Goal: Task Accomplishment & Management: Complete application form

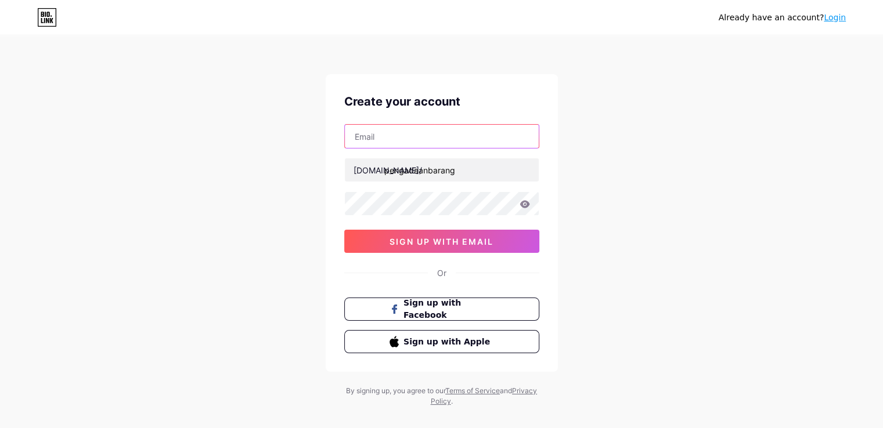
click at [445, 131] on input "text" at bounding box center [442, 136] width 194 height 23
click at [568, 141] on div "Already have an account? Login Create your account bio.link/ pengadaanbarang 0c…" at bounding box center [441, 222] width 883 height 444
click at [409, 140] on input "text" at bounding box center [442, 136] width 194 height 23
click at [401, 304] on span "Sign up with Facebook" at bounding box center [442, 309] width 106 height 25
click at [417, 129] on input "text" at bounding box center [442, 136] width 194 height 23
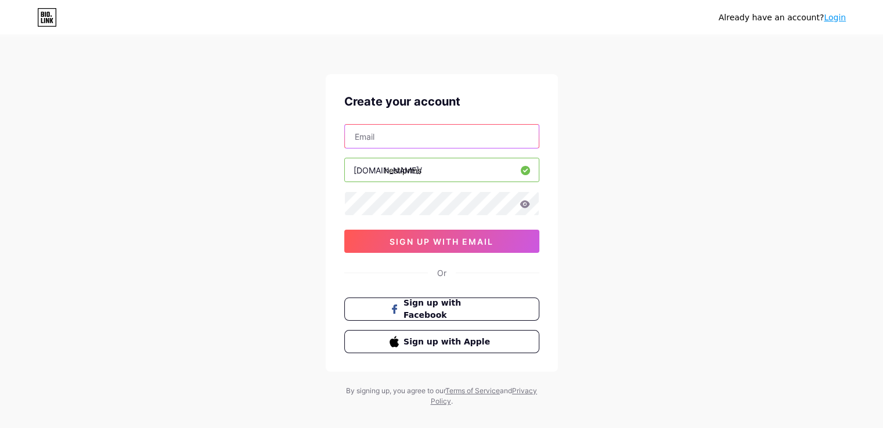
type input "[EMAIL_ADDRESS][DOMAIN_NAME]"
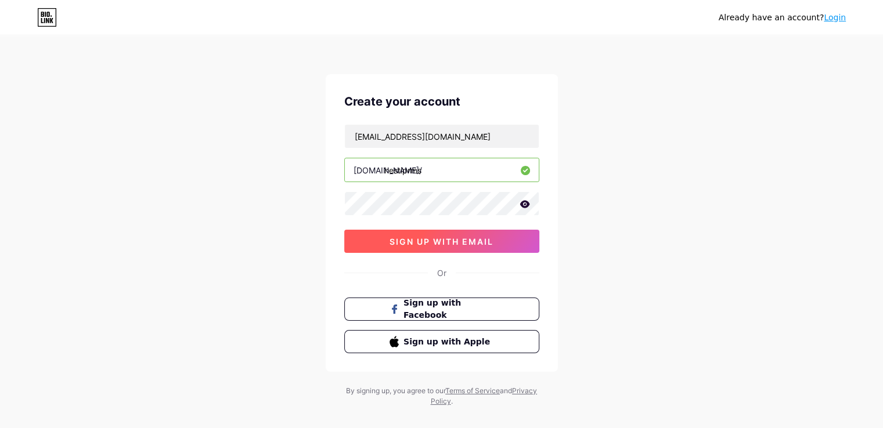
click at [409, 240] on span "sign up with email" at bounding box center [442, 242] width 104 height 10
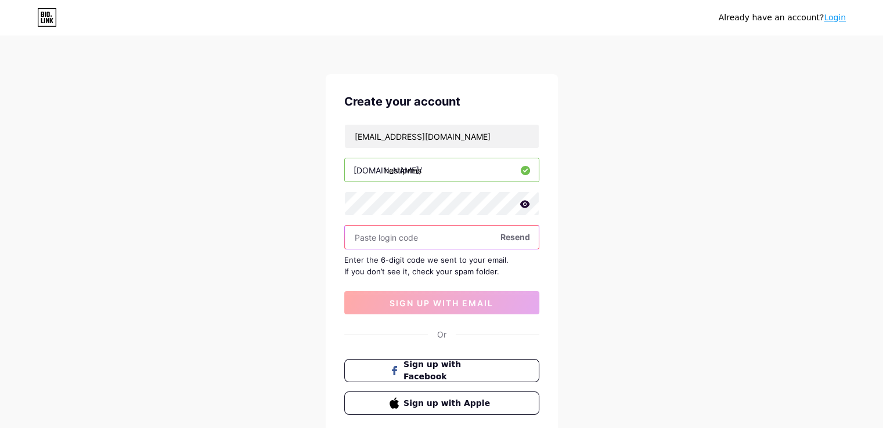
click at [401, 232] on input "text" at bounding box center [442, 237] width 194 height 23
paste input "614892"
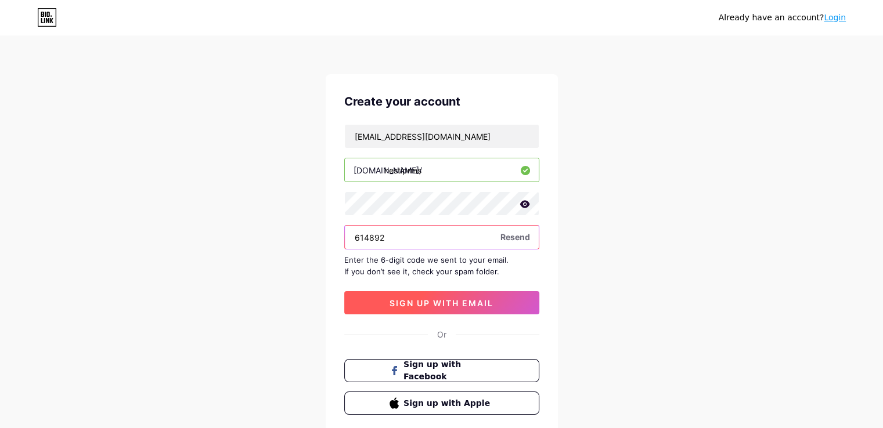
type input "614892"
click at [439, 307] on button "sign up with email" at bounding box center [441, 302] width 195 height 23
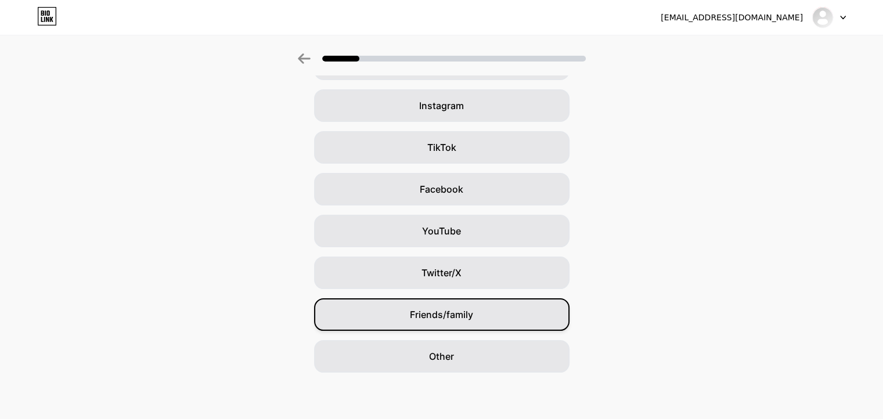
scroll to position [23, 0]
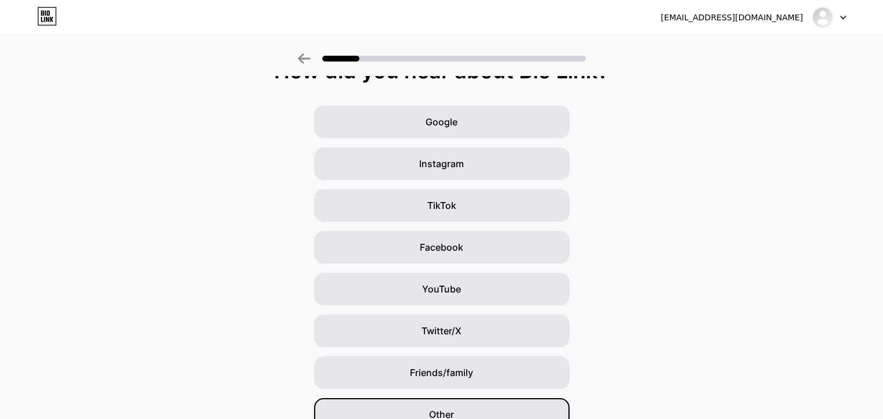
click at [461, 407] on div "Other" at bounding box center [441, 414] width 255 height 33
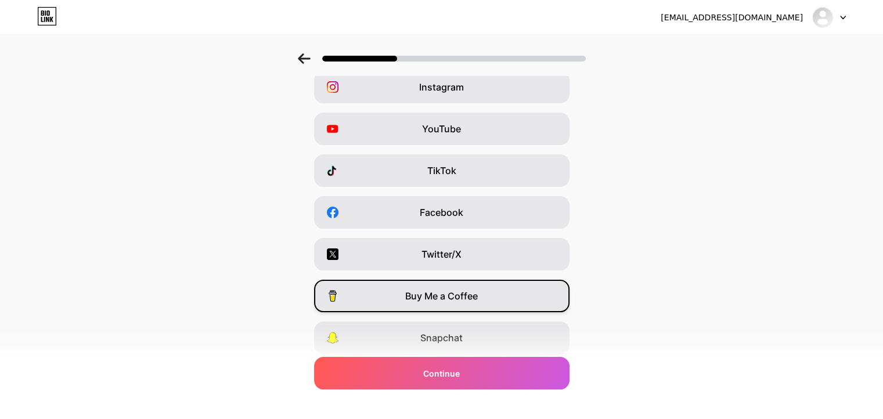
scroll to position [116, 0]
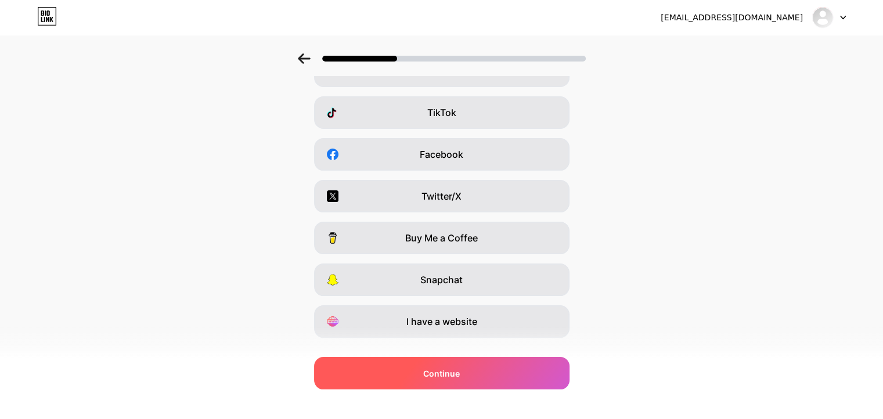
click at [529, 383] on div "Continue" at bounding box center [441, 373] width 255 height 33
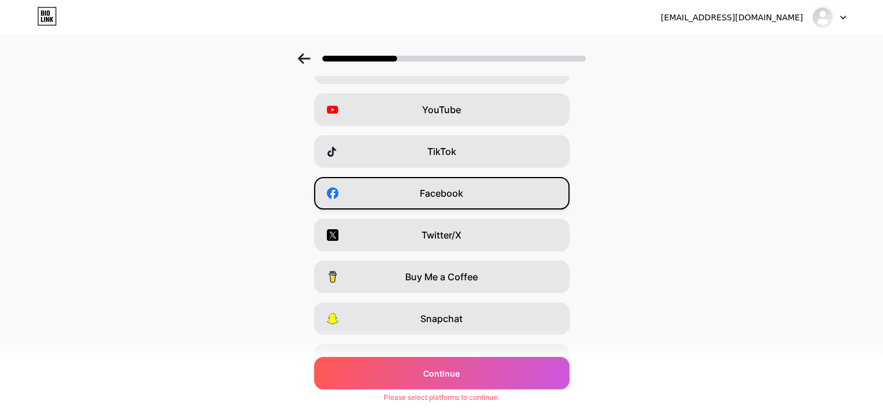
scroll to position [0, 0]
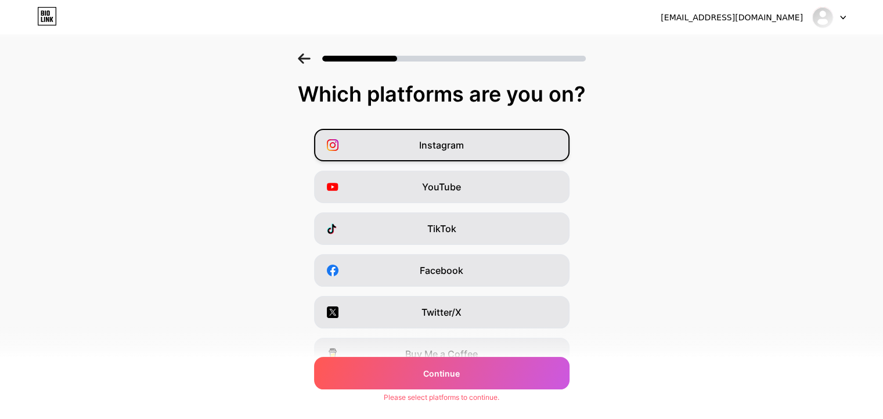
click at [469, 146] on div "Instagram" at bounding box center [441, 145] width 255 height 33
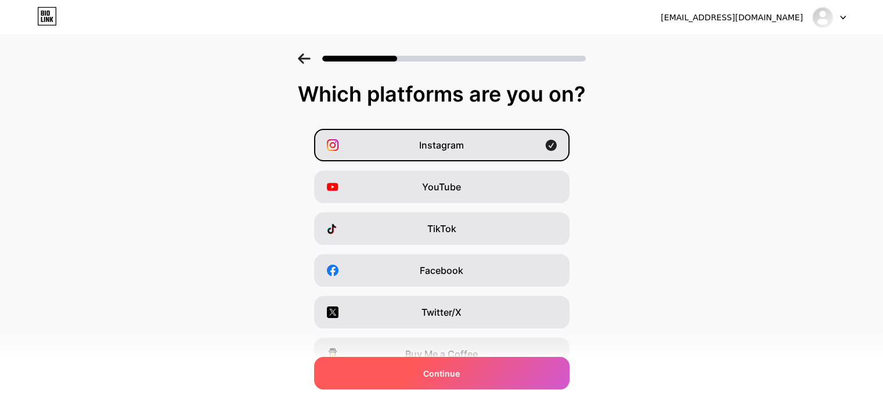
click at [467, 375] on div "Continue" at bounding box center [441, 373] width 255 height 33
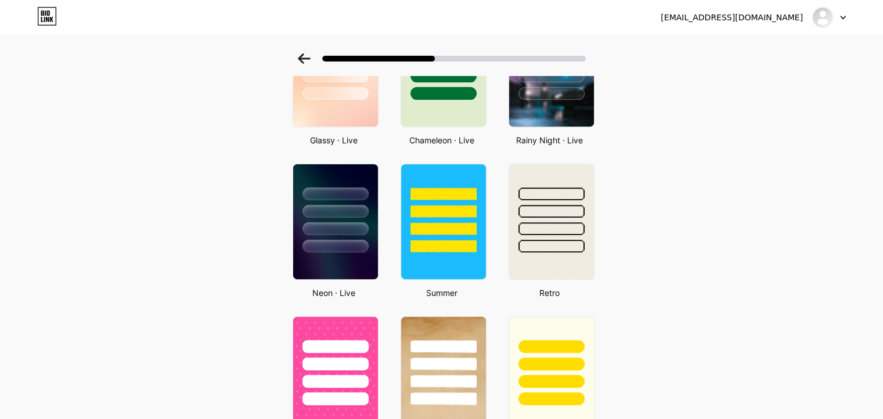
scroll to position [406, 0]
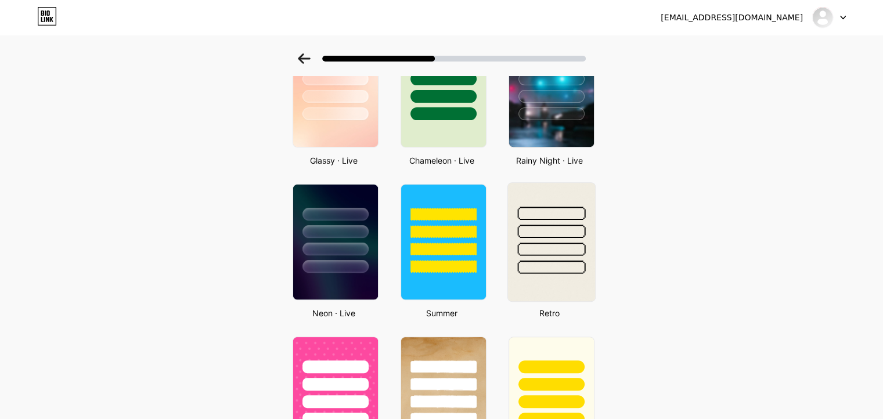
click at [545, 284] on img at bounding box center [550, 242] width 87 height 118
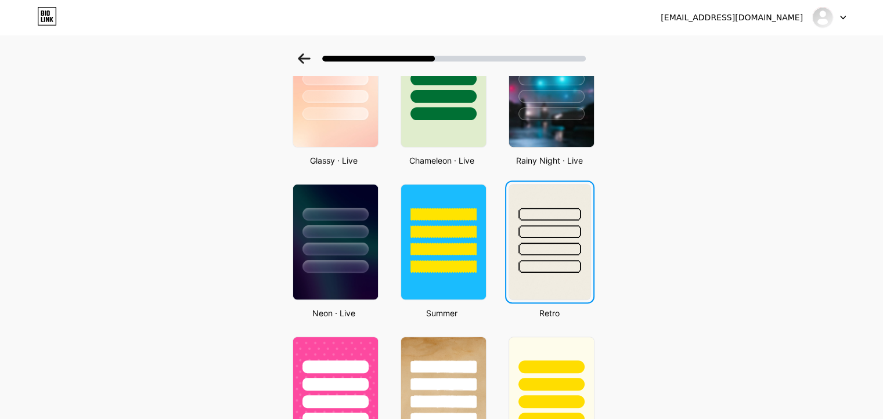
scroll to position [0, 0]
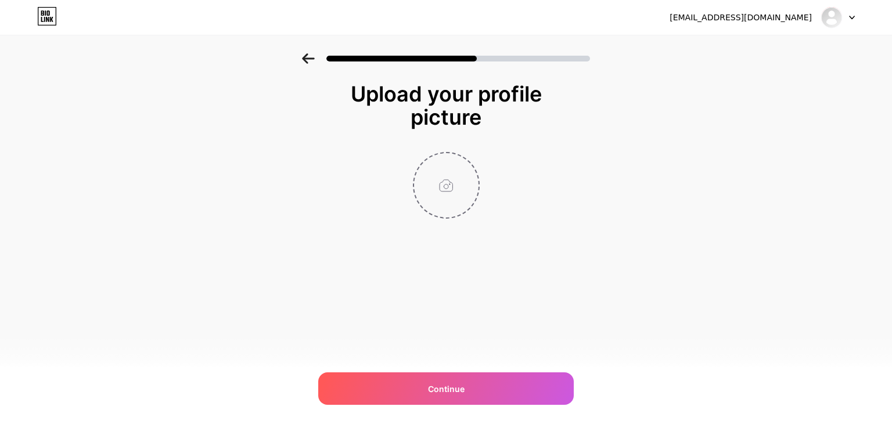
click at [446, 192] on input "file" at bounding box center [446, 185] width 64 height 64
click at [450, 184] on input "file" at bounding box center [446, 185] width 64 height 64
type input "C:\fakepath\Cloud services isometric composition with big of cloud computing in…"
click at [848, 21] on div at bounding box center [838, 17] width 34 height 21
click at [848, 20] on div at bounding box center [838, 17] width 34 height 21
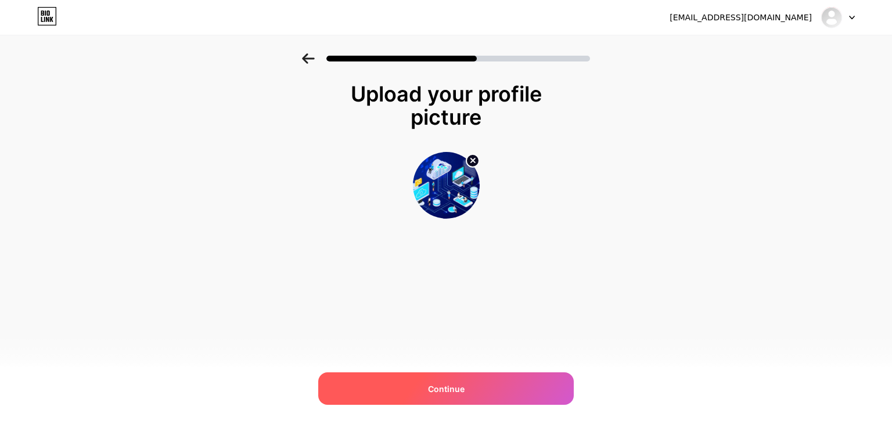
click at [488, 388] on div "Continue" at bounding box center [445, 389] width 255 height 33
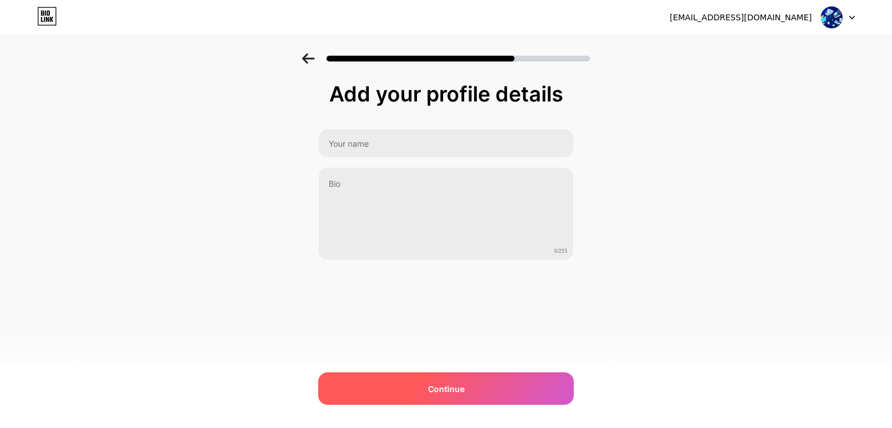
click at [492, 381] on div "Continue" at bounding box center [445, 389] width 255 height 33
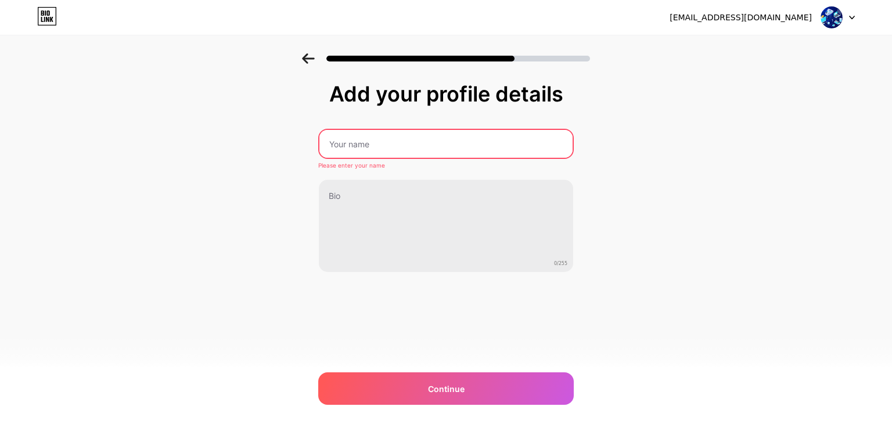
click at [409, 144] on input "text" at bounding box center [445, 144] width 253 height 28
click at [348, 145] on input "text" at bounding box center [445, 144] width 255 height 28
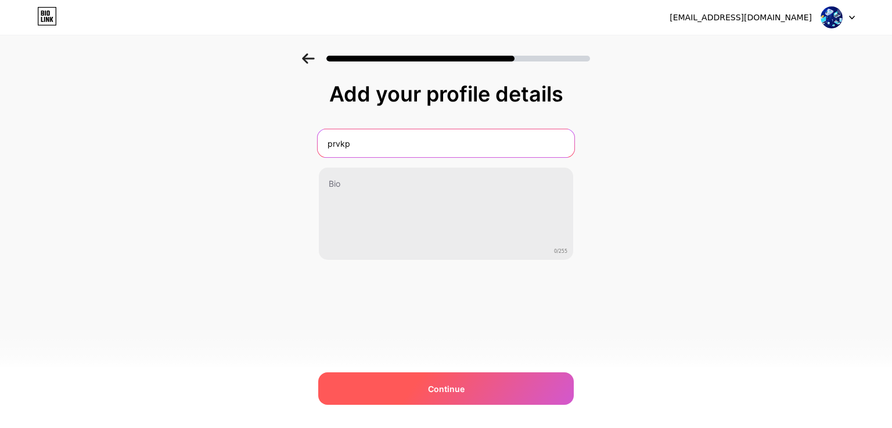
type input "prvkp"
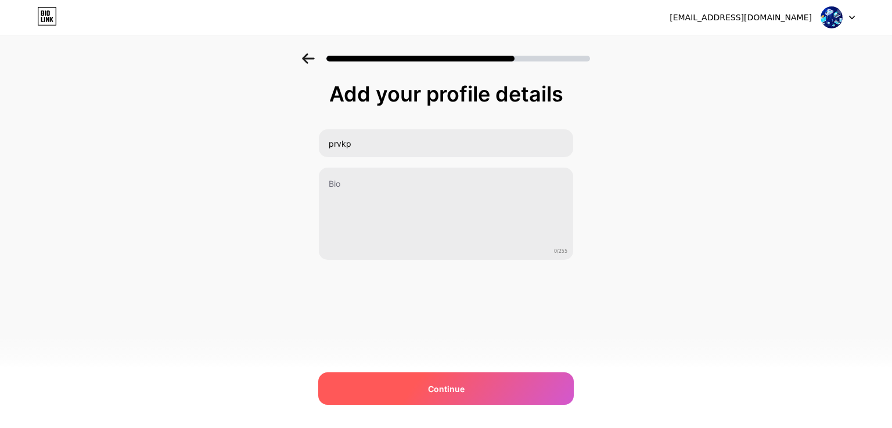
click at [463, 380] on div "Continue" at bounding box center [445, 389] width 255 height 33
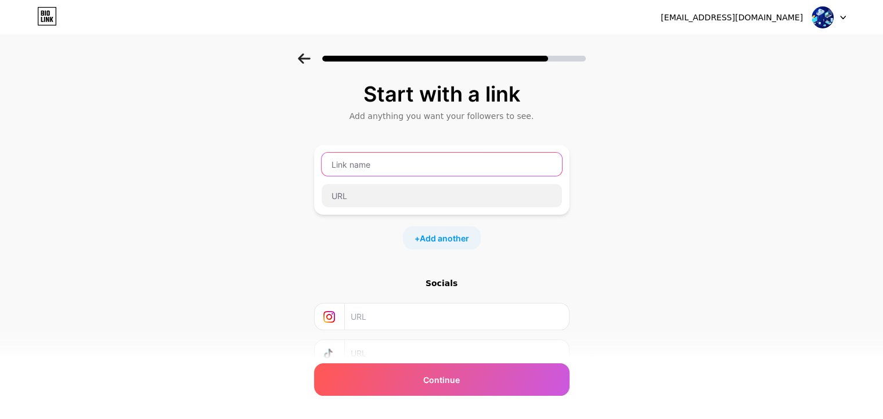
click at [390, 170] on input "text" at bounding box center [442, 164] width 240 height 23
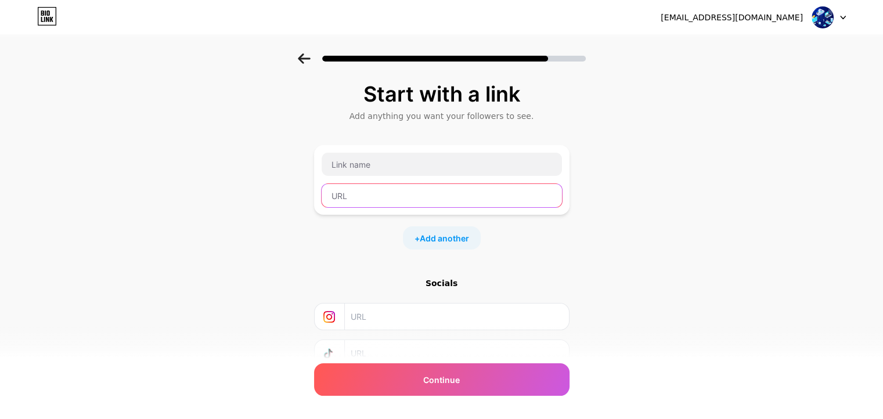
click at [379, 196] on input "text" at bounding box center [442, 195] width 240 height 23
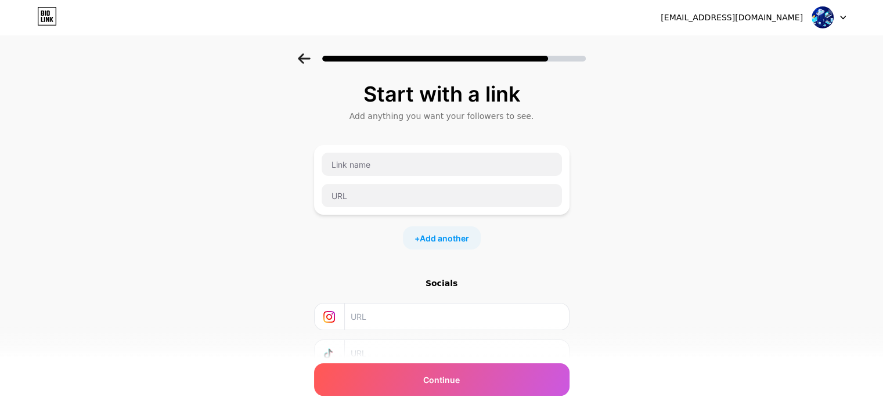
click at [448, 398] on input "text" at bounding box center [456, 390] width 211 height 26
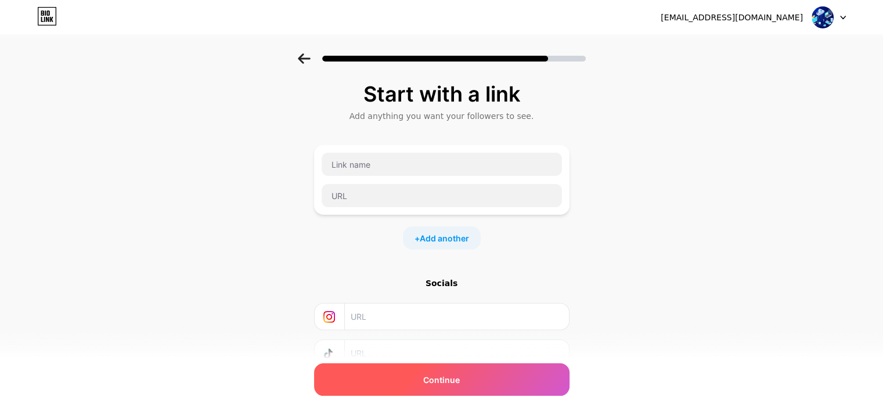
click at [452, 380] on span "Continue" at bounding box center [441, 380] width 37 height 12
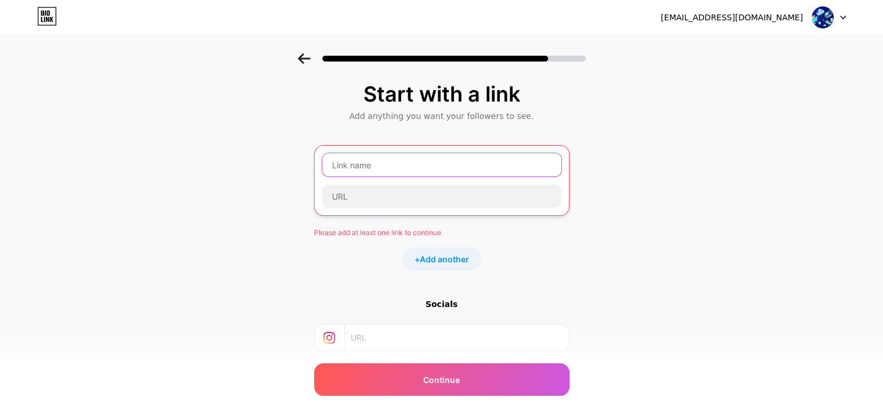
click at [359, 157] on input "text" at bounding box center [441, 164] width 239 height 23
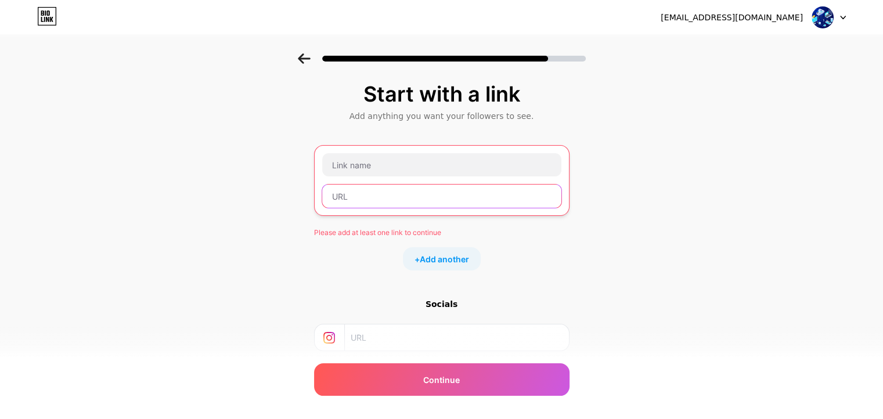
click at [414, 191] on input "text" at bounding box center [441, 196] width 239 height 23
paste input "[URL][DOMAIN_NAME]"
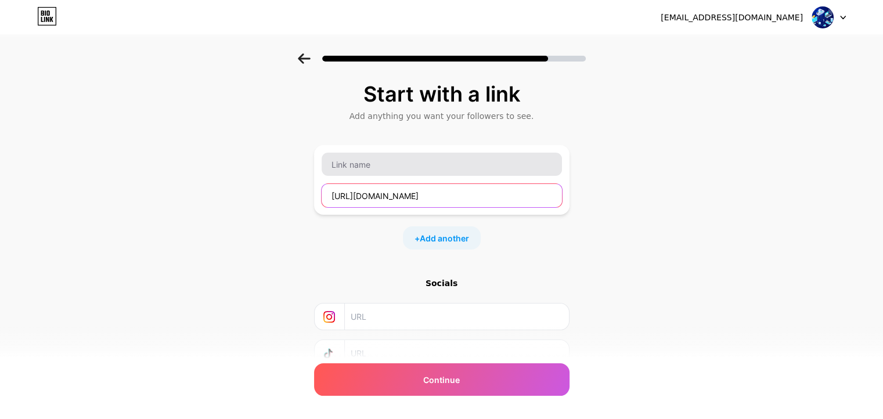
type input "[URL][DOMAIN_NAME]"
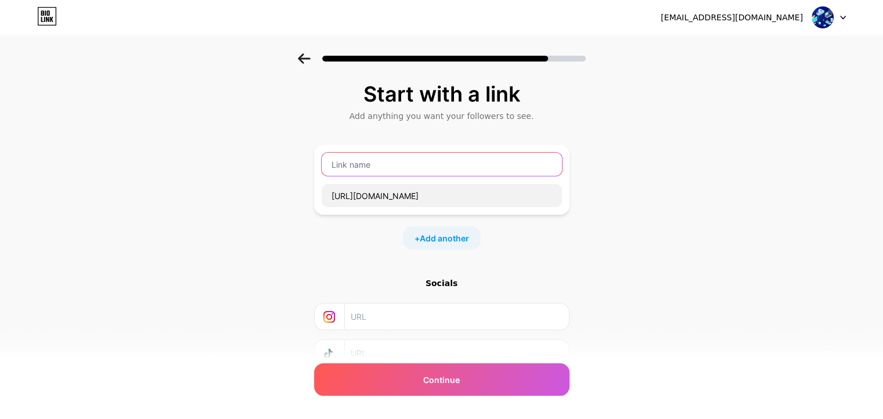
scroll to position [0, 0]
click at [418, 167] on input "text" at bounding box center [442, 164] width 240 height 23
click at [457, 237] on span "Add another" at bounding box center [444, 238] width 49 height 12
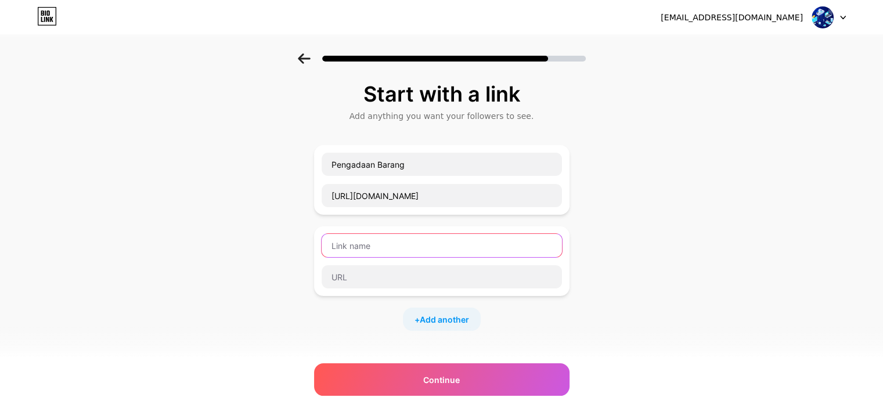
click at [460, 237] on input "text" at bounding box center [442, 245] width 240 height 23
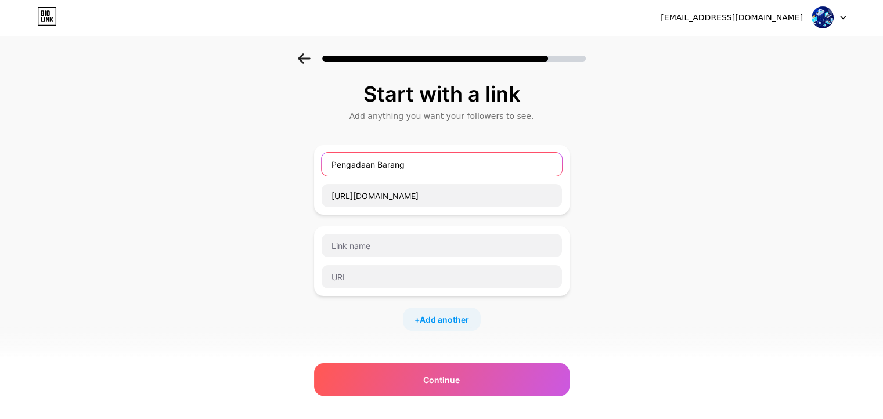
drag, startPoint x: 418, startPoint y: 165, endPoint x: 326, endPoint y: 167, distance: 92.3
click at [326, 167] on input "Pengadaan Barang" at bounding box center [442, 164] width 240 height 23
click at [415, 100] on div "Start with a link" at bounding box center [442, 93] width 244 height 23
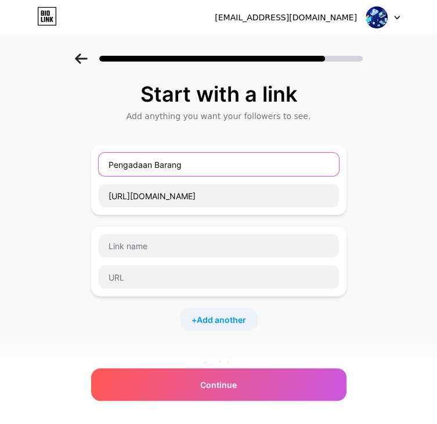
drag, startPoint x: 207, startPoint y: 162, endPoint x: 42, endPoint y: 165, distance: 165.5
click at [42, 165] on div "Start with a link Add anything you want your followers to see. Pengadaan Barang…" at bounding box center [218, 297] width 437 height 489
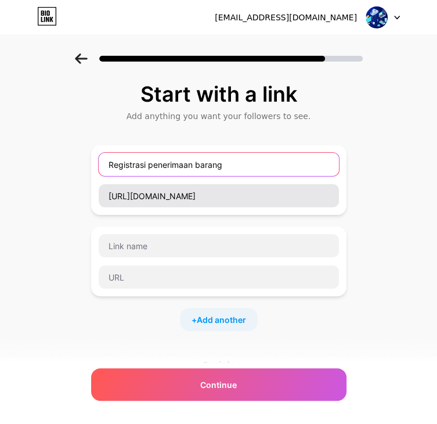
type input "Registrasi penerimaan barang"
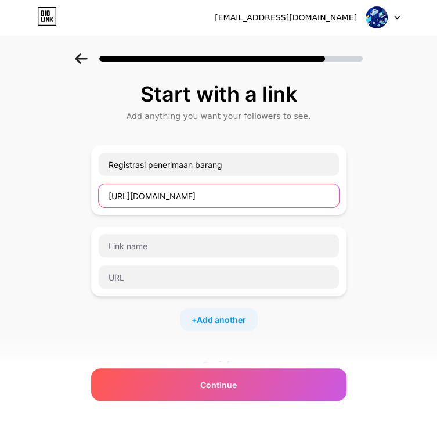
click at [203, 193] on input "[URL][DOMAIN_NAME]" at bounding box center [219, 195] width 240 height 23
paste input "[URL][DOMAIN_NAME]"
click at [265, 197] on input "[URL][DOMAIN_NAME]" at bounding box center [219, 195] width 240 height 23
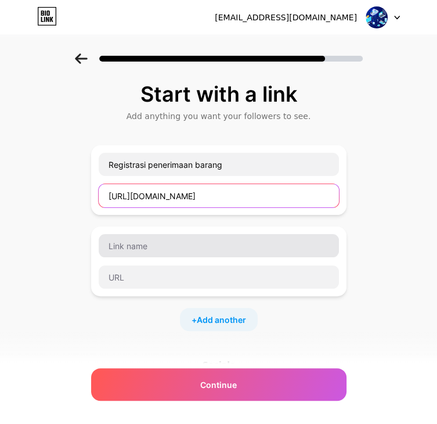
type input "[URL][DOMAIN_NAME]"
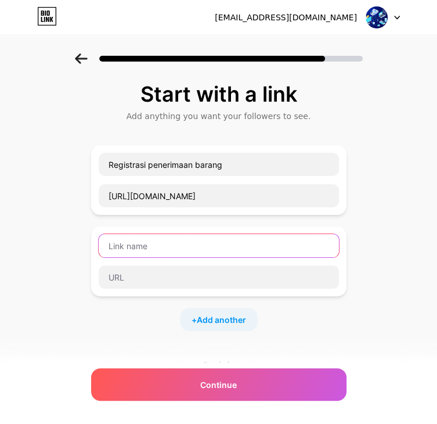
click at [142, 249] on input "text" at bounding box center [219, 245] width 240 height 23
type input "List Kebutuhan In Kind P3-TB"
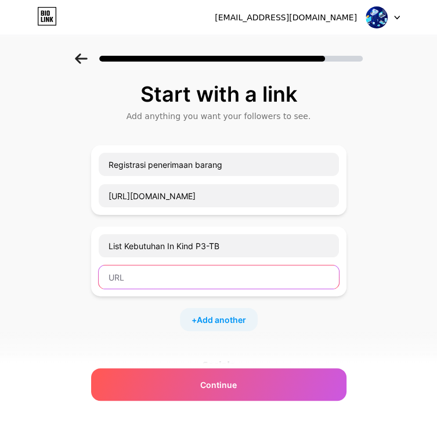
click at [201, 283] on input "text" at bounding box center [219, 276] width 240 height 23
paste input "[URL][DOMAIN_NAME]"
type input "[URL][DOMAIN_NAME]"
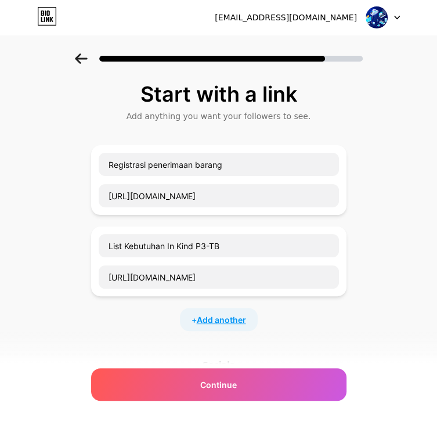
scroll to position [0, 0]
click at [219, 318] on span "Add another" at bounding box center [221, 319] width 49 height 12
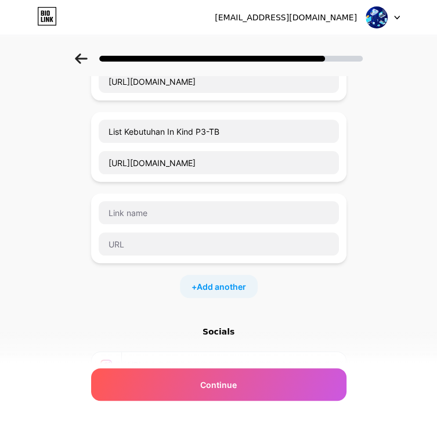
scroll to position [116, 0]
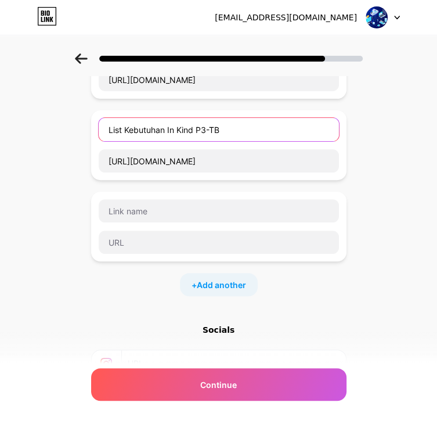
click at [235, 128] on input "List Kebutuhan In Kind P3-TB" at bounding box center [219, 129] width 240 height 23
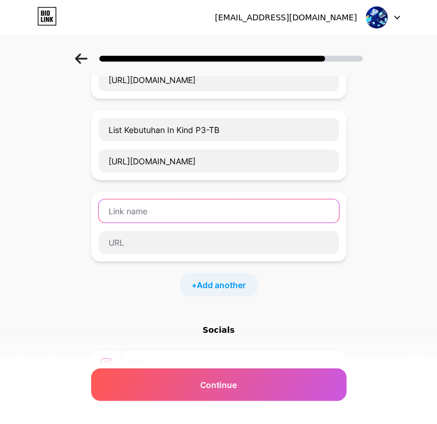
click at [182, 210] on input "text" at bounding box center [219, 210] width 240 height 23
paste input "List Kebutuhan In Kind P3-TB"
type input "List Kebutuhan In Kind P3-HBV"
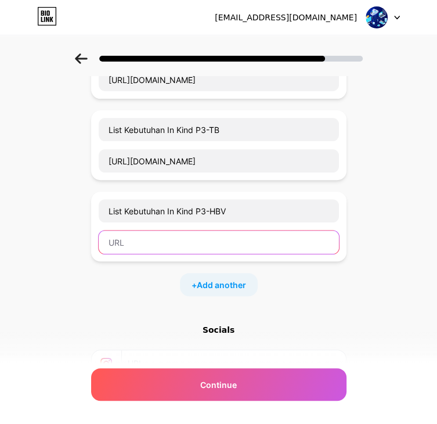
click at [216, 240] on input "text" at bounding box center [219, 241] width 240 height 23
paste input "[URL][DOMAIN_NAME]"
type input "[URL][DOMAIN_NAME]"
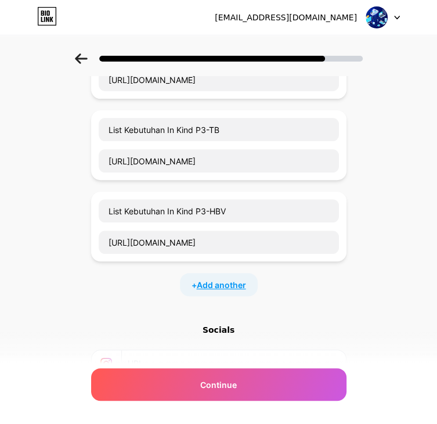
scroll to position [0, 0]
click at [214, 286] on span "Add another" at bounding box center [221, 285] width 49 height 12
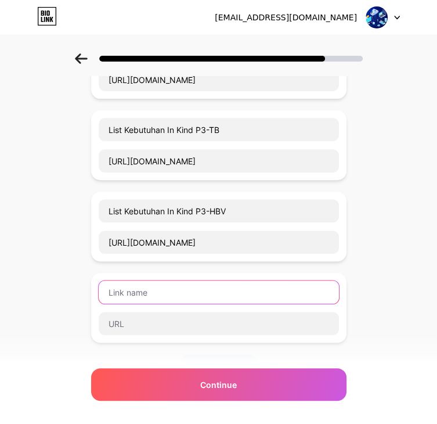
click at [214, 287] on input "text" at bounding box center [219, 291] width 240 height 23
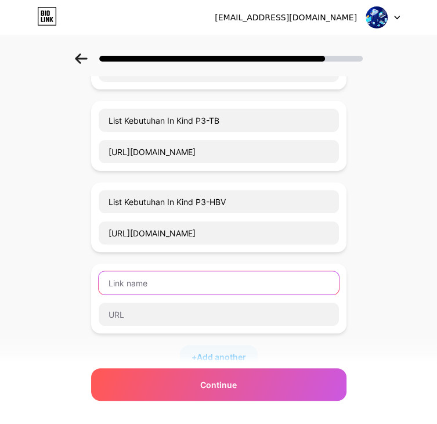
scroll to position [174, 0]
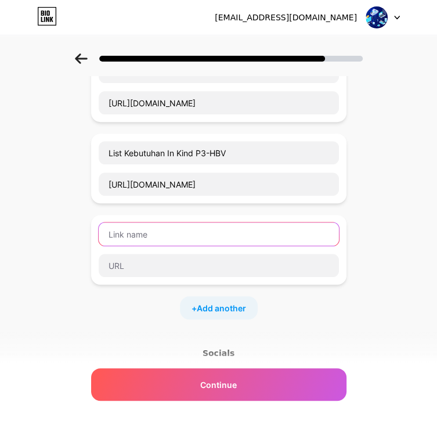
click at [167, 228] on input "text" at bounding box center [219, 233] width 240 height 23
type input "List Foto Project P3-TB"
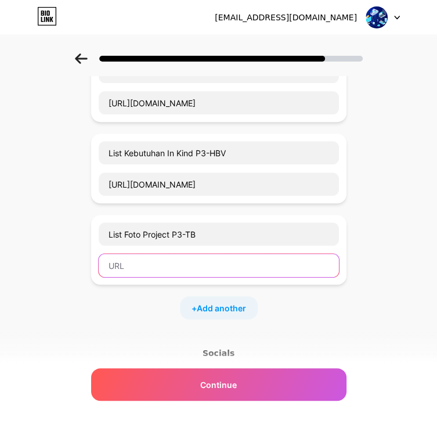
click at [180, 258] on input "text" at bounding box center [219, 265] width 240 height 23
paste input "[URL][DOMAIN_NAME]"
type input "[URL][DOMAIN_NAME]"
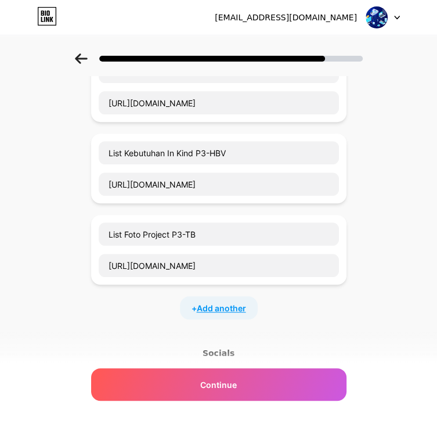
scroll to position [0, 0]
click at [232, 309] on span "Add another" at bounding box center [221, 308] width 49 height 12
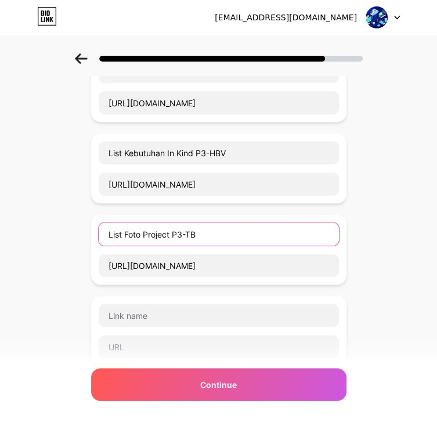
click at [220, 237] on input "List Foto Project P3-TB" at bounding box center [219, 233] width 240 height 23
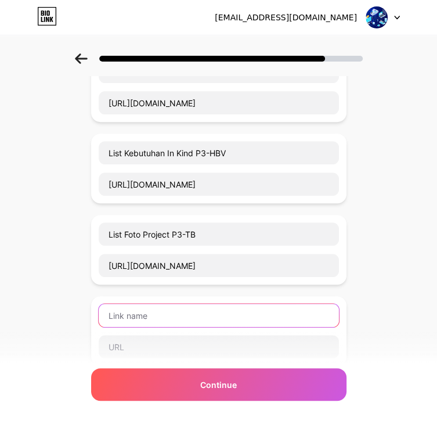
click at [175, 312] on input "text" at bounding box center [219, 315] width 240 height 23
paste input "List Foto Project P3-TB"
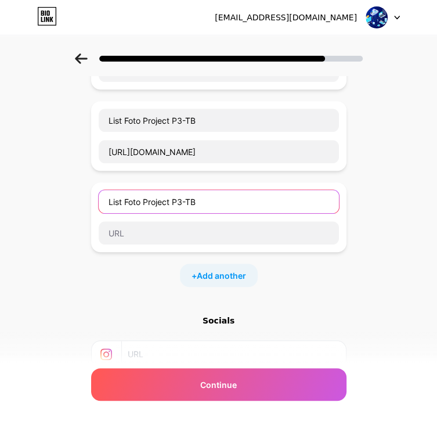
scroll to position [290, 0]
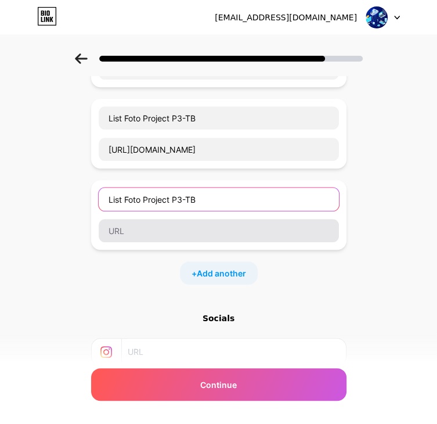
type input "List Foto Project P3-TB"
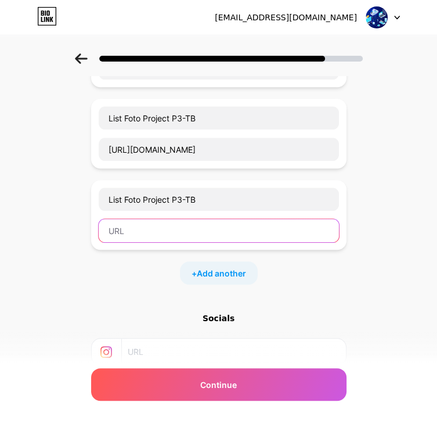
click at [189, 230] on input "text" at bounding box center [219, 230] width 240 height 23
click at [172, 230] on input "text" at bounding box center [219, 230] width 240 height 23
paste input "[URL][DOMAIN_NAME]"
type input "[URL][DOMAIN_NAME]"
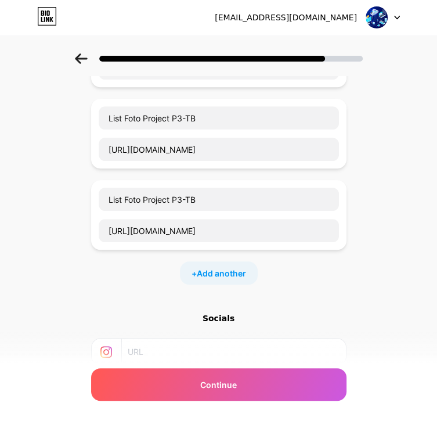
scroll to position [0, 0]
click at [335, 273] on div "+ Add another" at bounding box center [218, 272] width 255 height 23
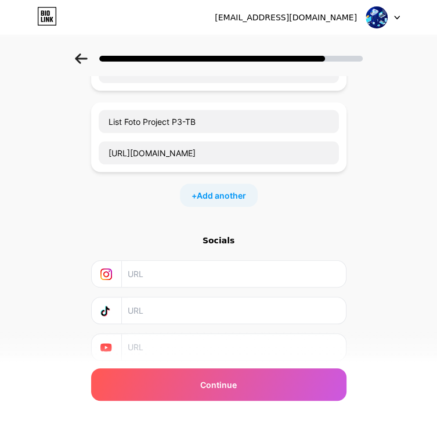
scroll to position [348, 0]
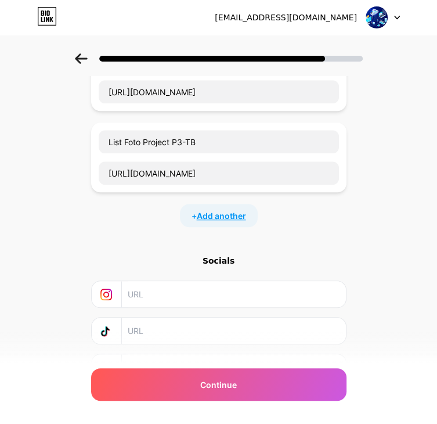
click at [223, 210] on span "Add another" at bounding box center [221, 216] width 49 height 12
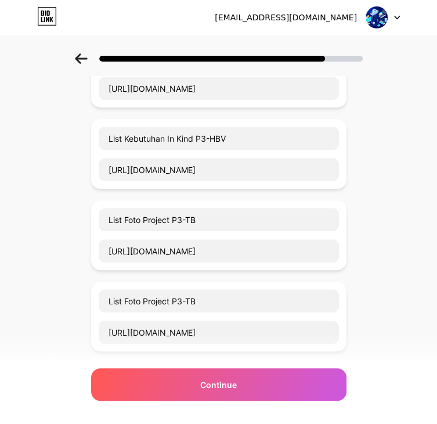
scroll to position [348, 0]
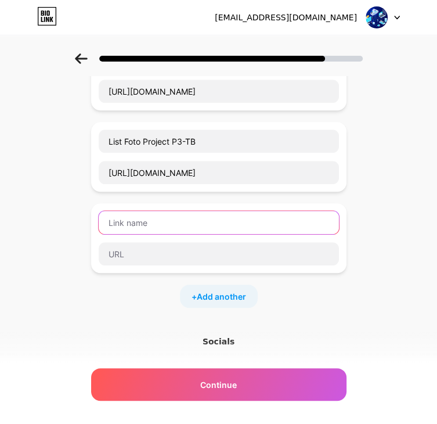
click at [209, 219] on input "text" at bounding box center [219, 222] width 240 height 23
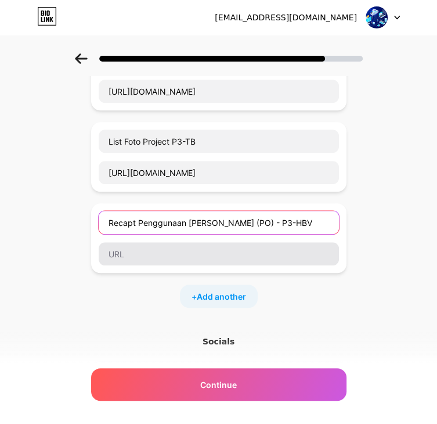
type input "Recapt Penggunaan [PERSON_NAME] (PO) - P3-HBV"
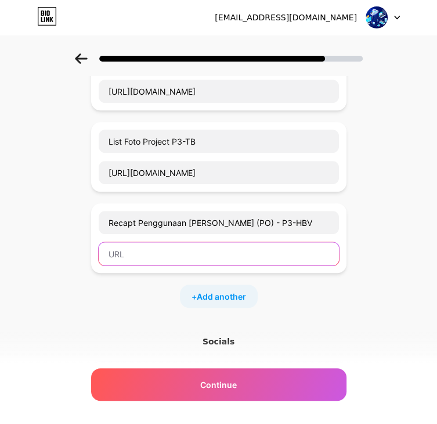
click at [163, 253] on input "text" at bounding box center [219, 253] width 240 height 23
paste input "[URL][DOMAIN_NAME]"
type input "[URL][DOMAIN_NAME]"
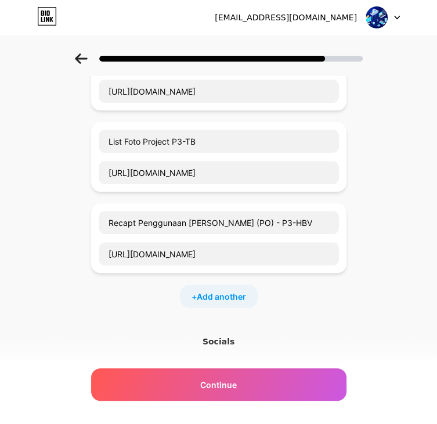
click at [232, 306] on div "Start with a link Add anything you want your followers to see. Registrasi pener…" at bounding box center [218, 97] width 255 height 727
click at [240, 284] on div "+ Add another" at bounding box center [219, 295] width 78 height 23
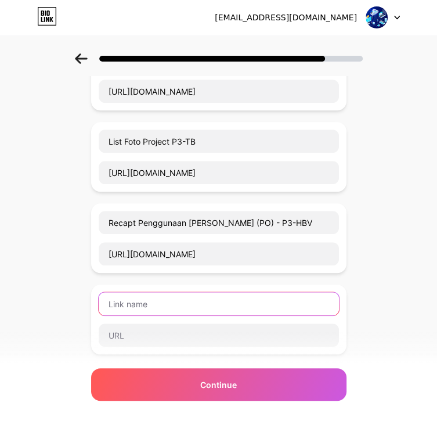
click at [221, 293] on input "text" at bounding box center [219, 303] width 240 height 23
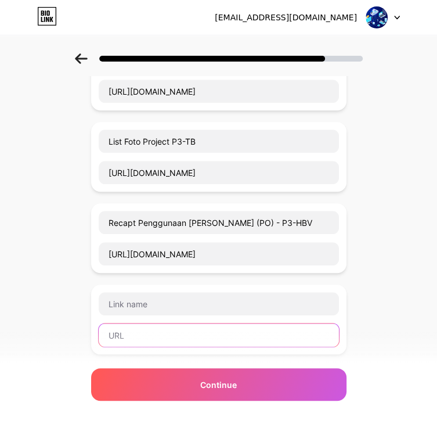
click at [153, 330] on input "text" at bounding box center [219, 334] width 240 height 23
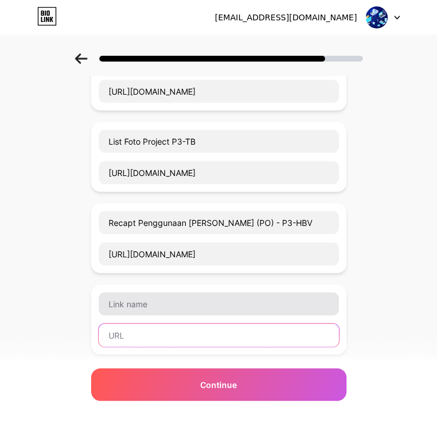
paste input "[URL][DOMAIN_NAME]"
type input "[URL][DOMAIN_NAME]"
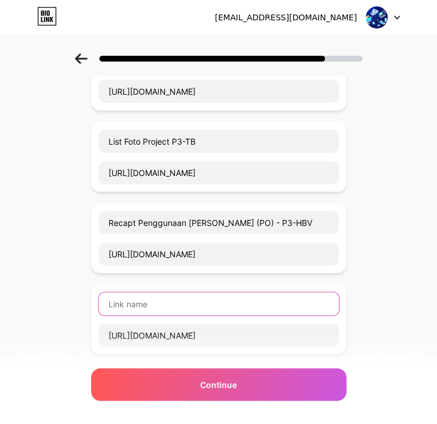
scroll to position [0, 0]
click at [167, 298] on input "text" at bounding box center [219, 303] width 240 height 23
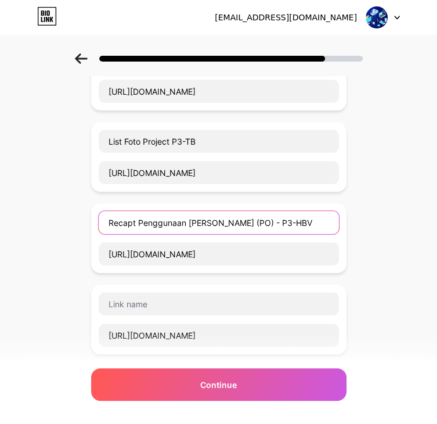
click at [220, 222] on input "Recapt Penggunaan [PERSON_NAME] (PO) - P3-HBV" at bounding box center [219, 222] width 240 height 23
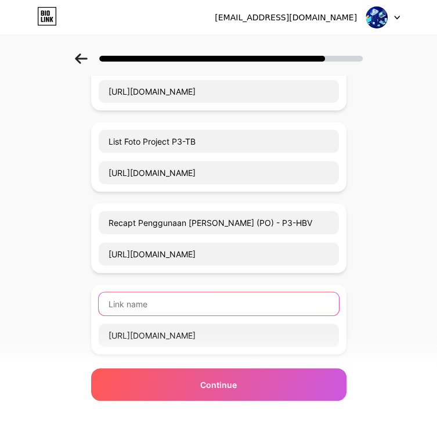
click at [197, 307] on input "text" at bounding box center [219, 303] width 240 height 23
paste input "Recapt Penggunaan [PERSON_NAME] (PO) - P3-HBV"
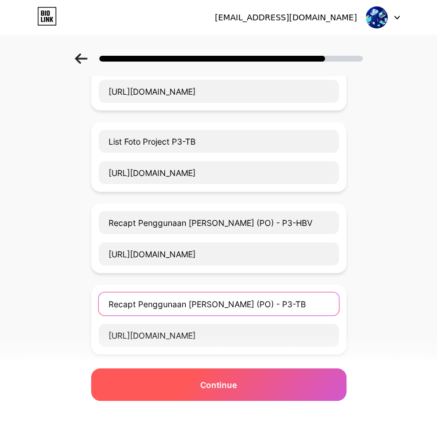
type input "Recapt Penggunaan [PERSON_NAME] (PO) - P3-TB"
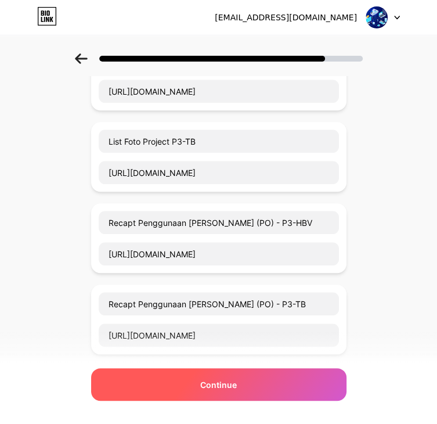
click at [237, 383] on span "Continue" at bounding box center [218, 384] width 37 height 12
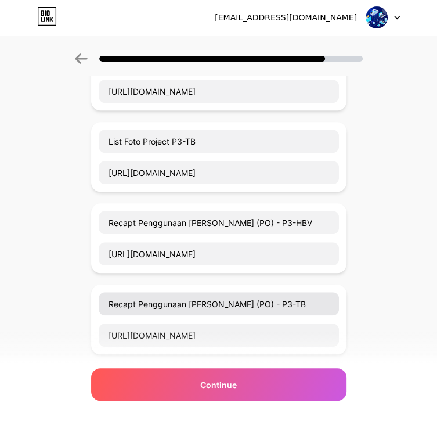
scroll to position [567, 0]
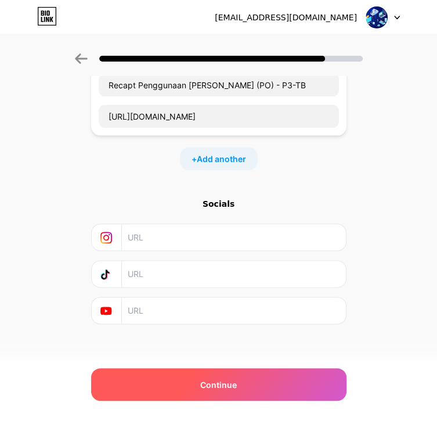
click at [253, 377] on div "Continue" at bounding box center [218, 384] width 255 height 33
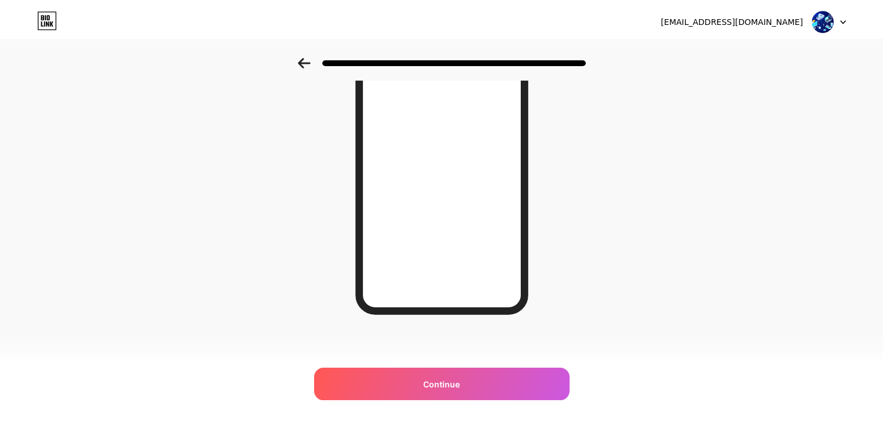
scroll to position [0, 0]
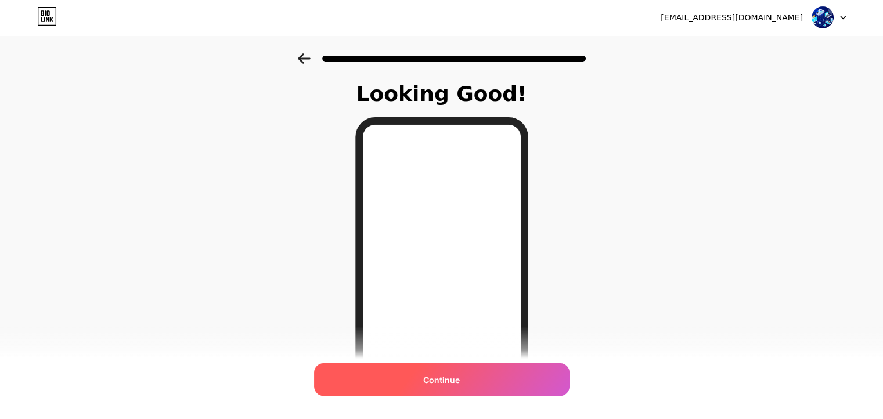
click at [492, 378] on div "Continue" at bounding box center [441, 379] width 255 height 33
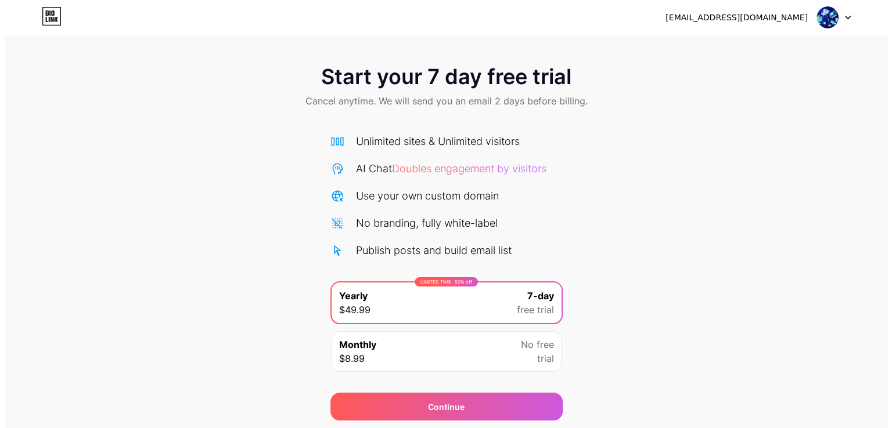
scroll to position [38, 0]
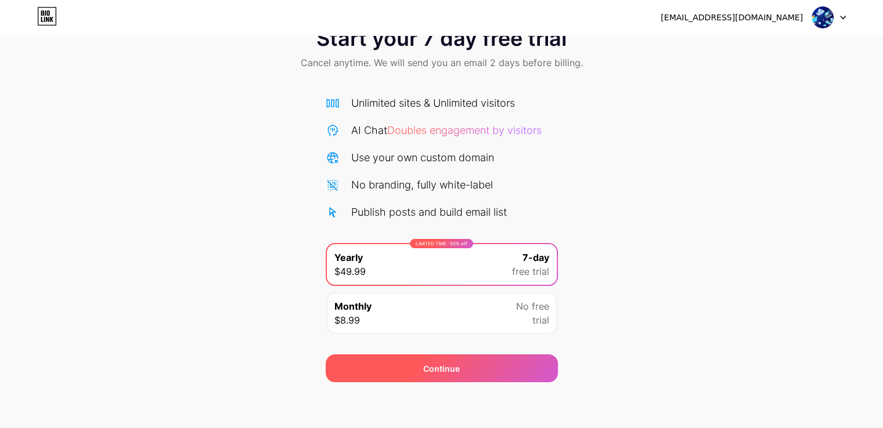
click at [503, 369] on div "Continue" at bounding box center [442, 369] width 232 height 28
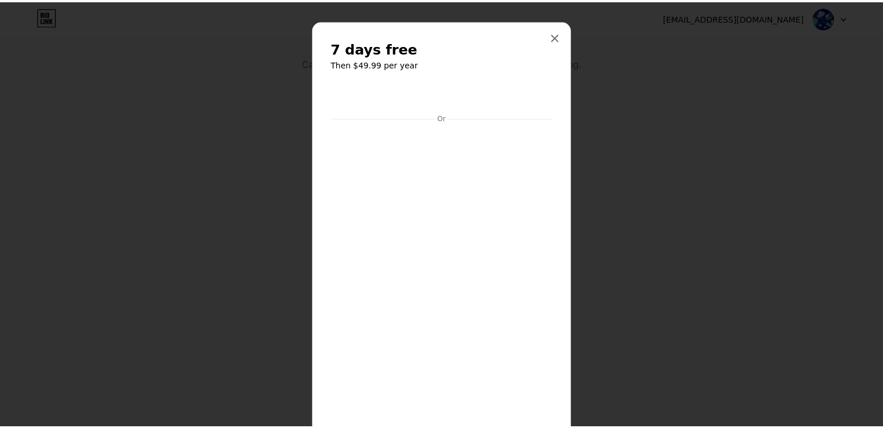
scroll to position [121, 0]
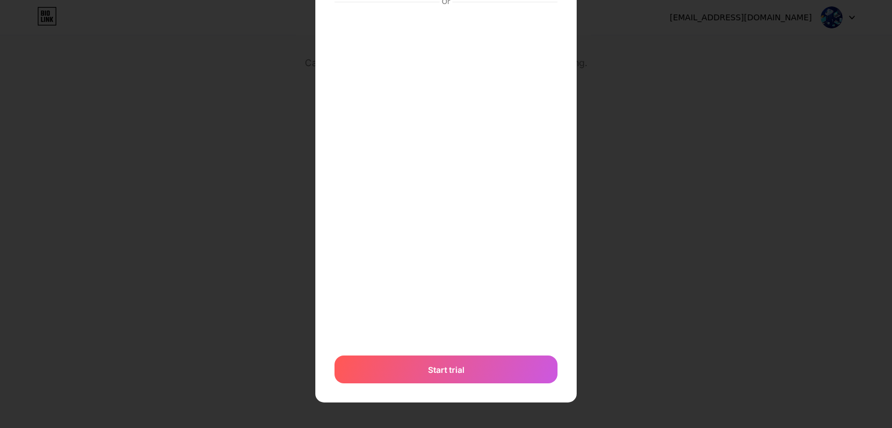
click at [684, 257] on div at bounding box center [446, 93] width 892 height 428
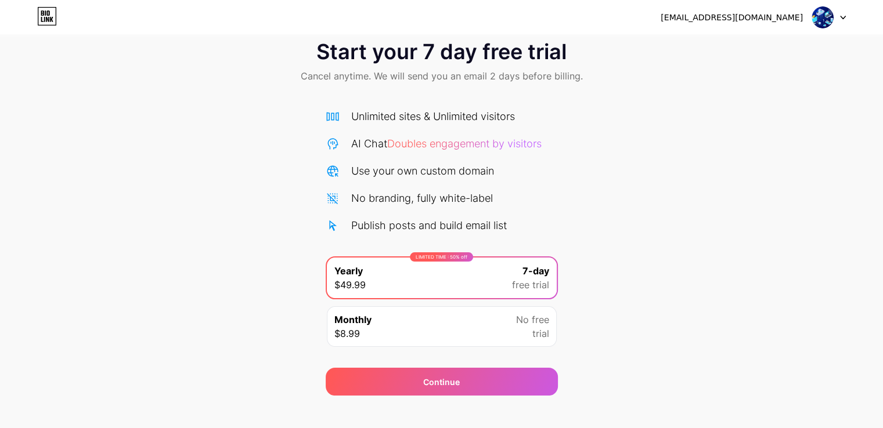
scroll to position [38, 0]
